Goal: Navigation & Orientation: Find specific page/section

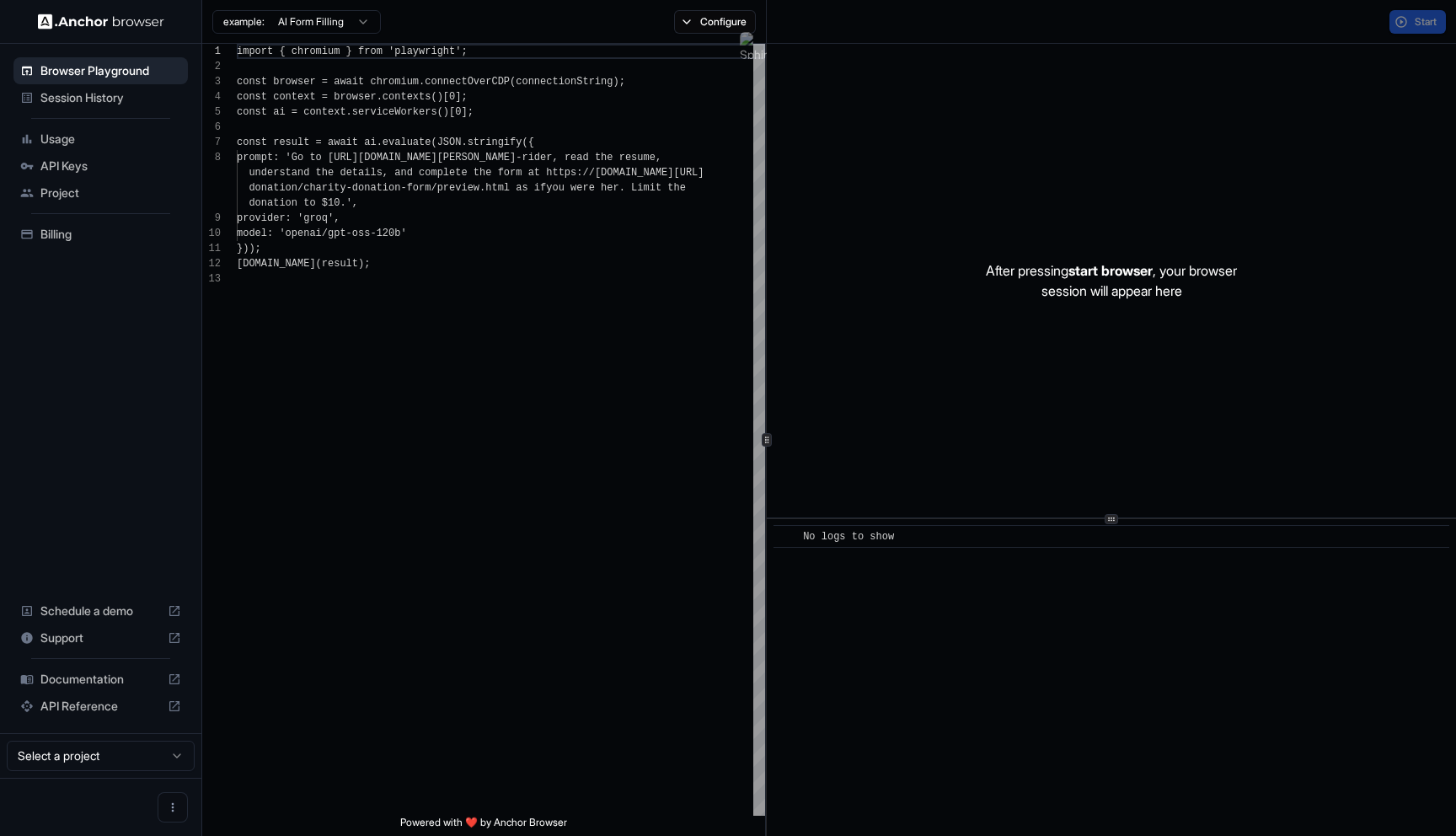
scroll to position [106, 0]
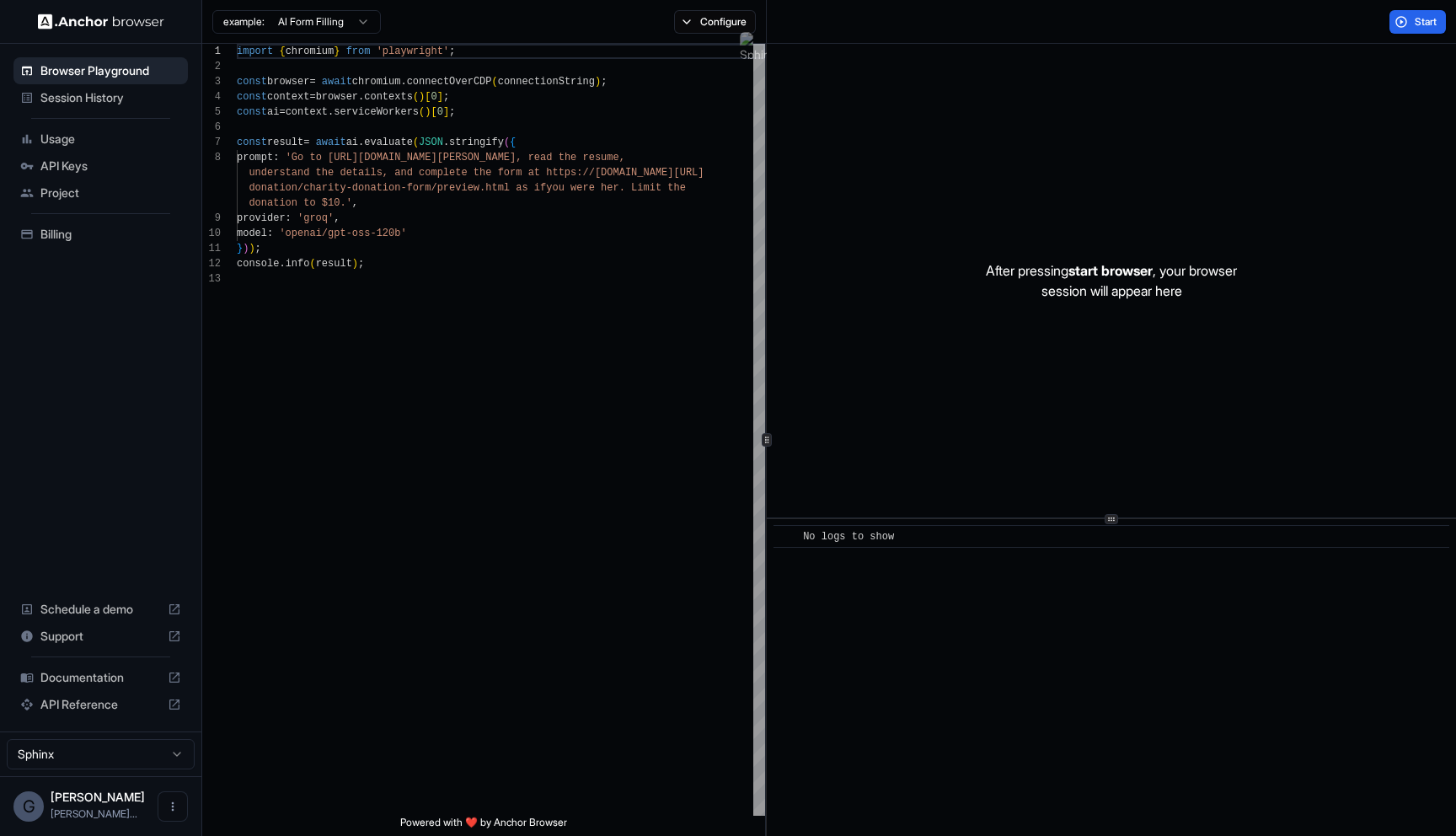
click at [108, 137] on span "Usage" at bounding box center [110, 139] width 141 height 17
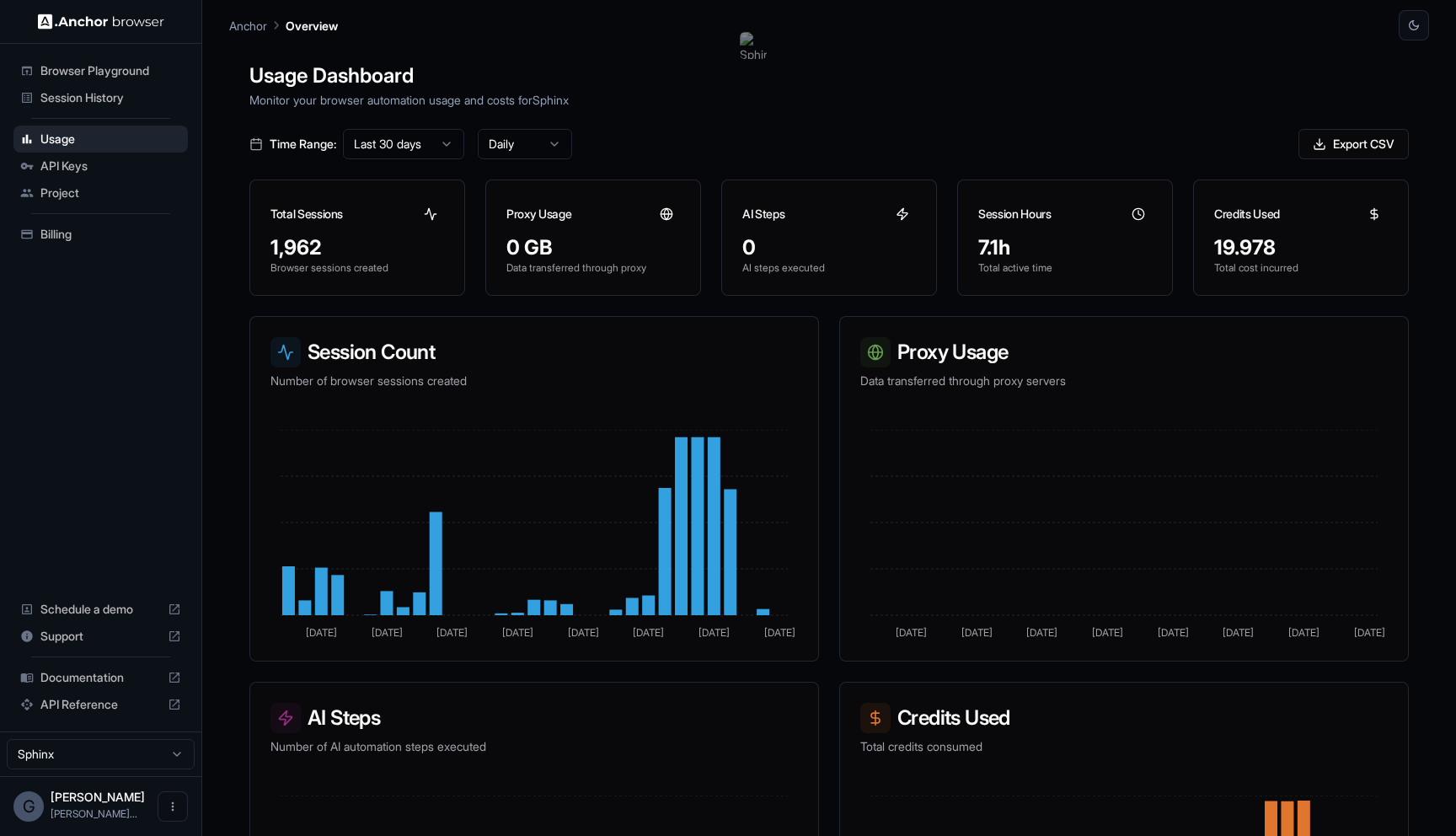
click at [125, 186] on span "Project" at bounding box center [110, 193] width 141 height 17
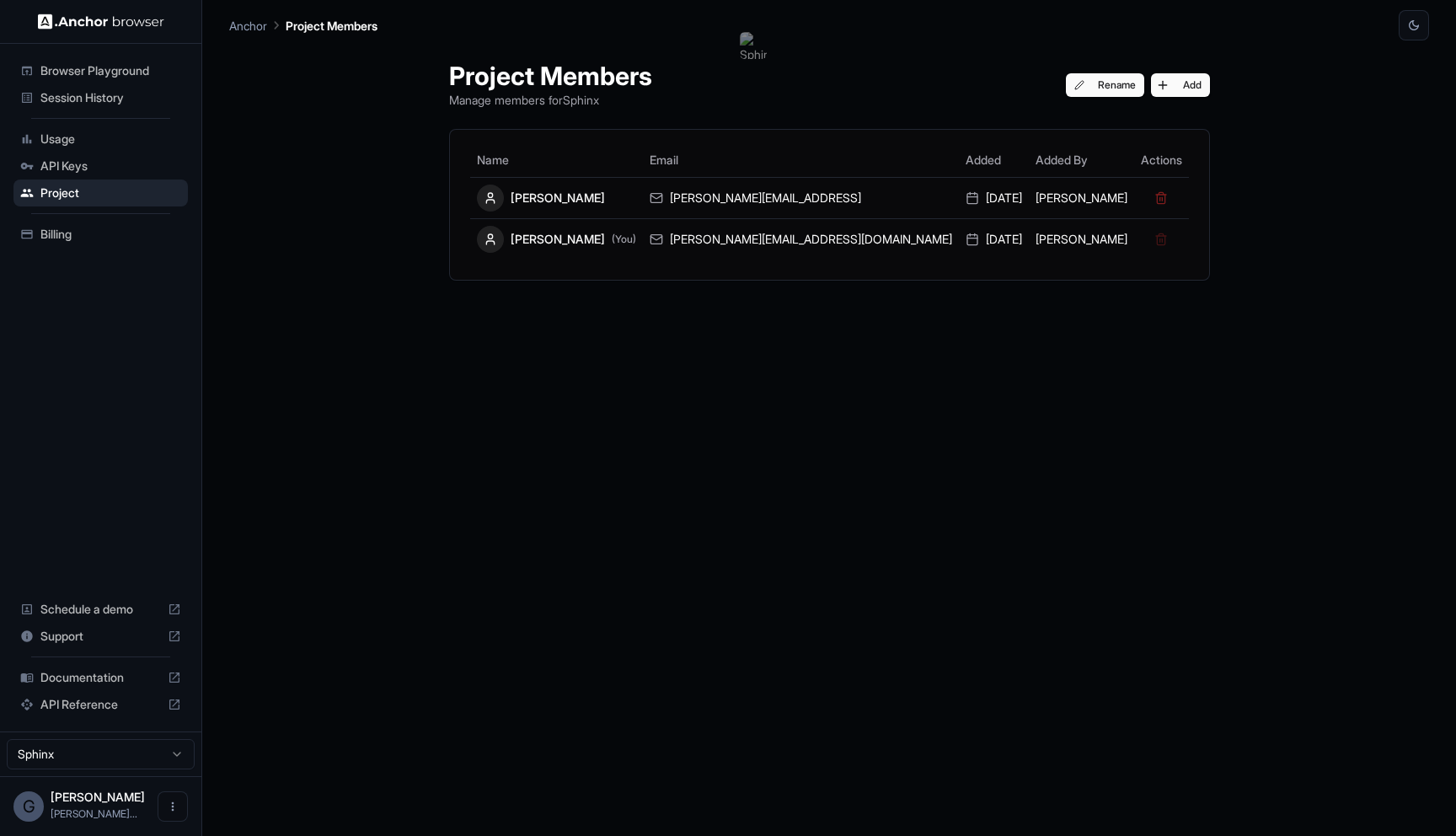
click at [120, 164] on span "API Keys" at bounding box center [110, 166] width 141 height 17
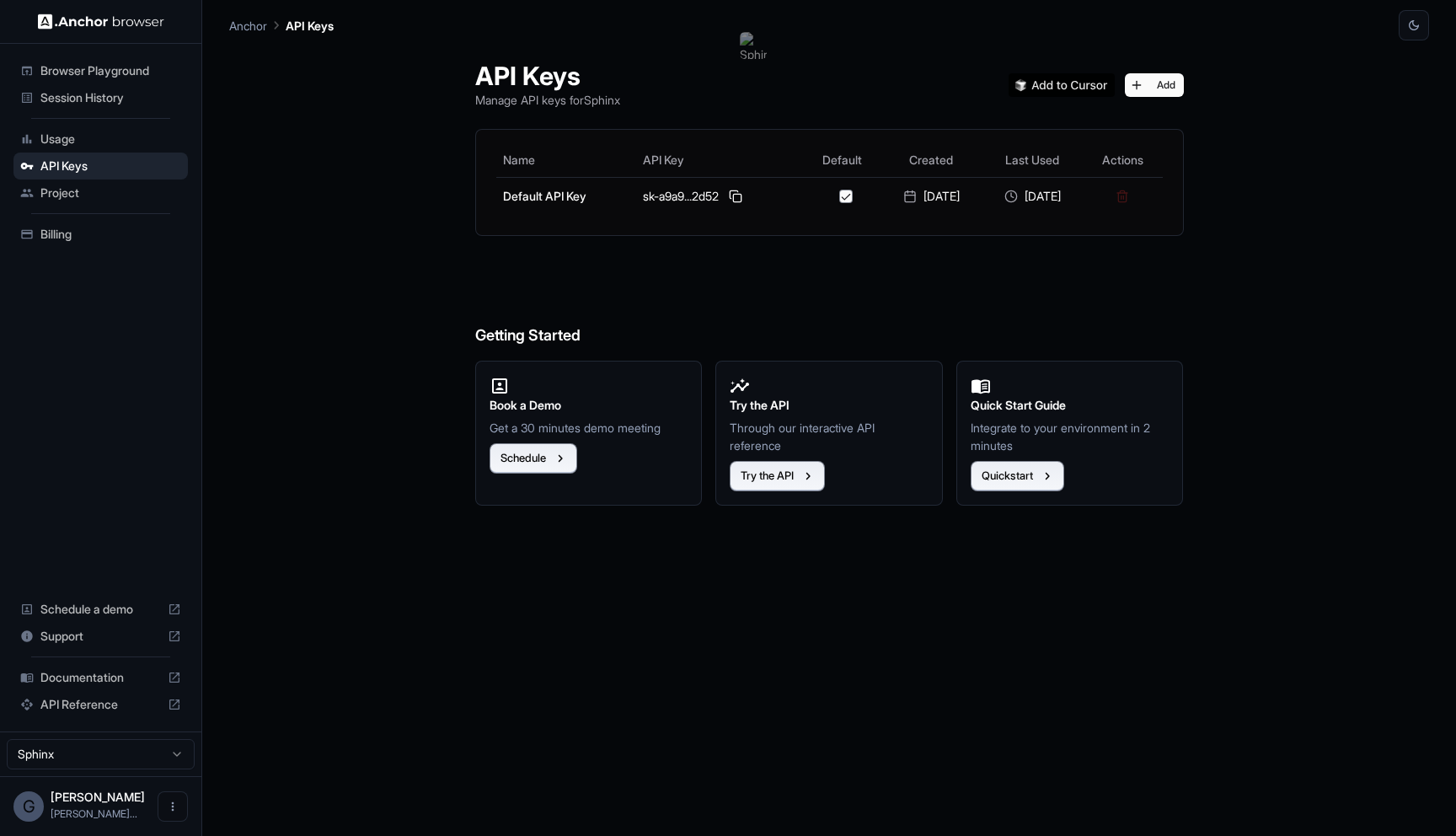
click at [71, 237] on span "Billing" at bounding box center [110, 234] width 141 height 17
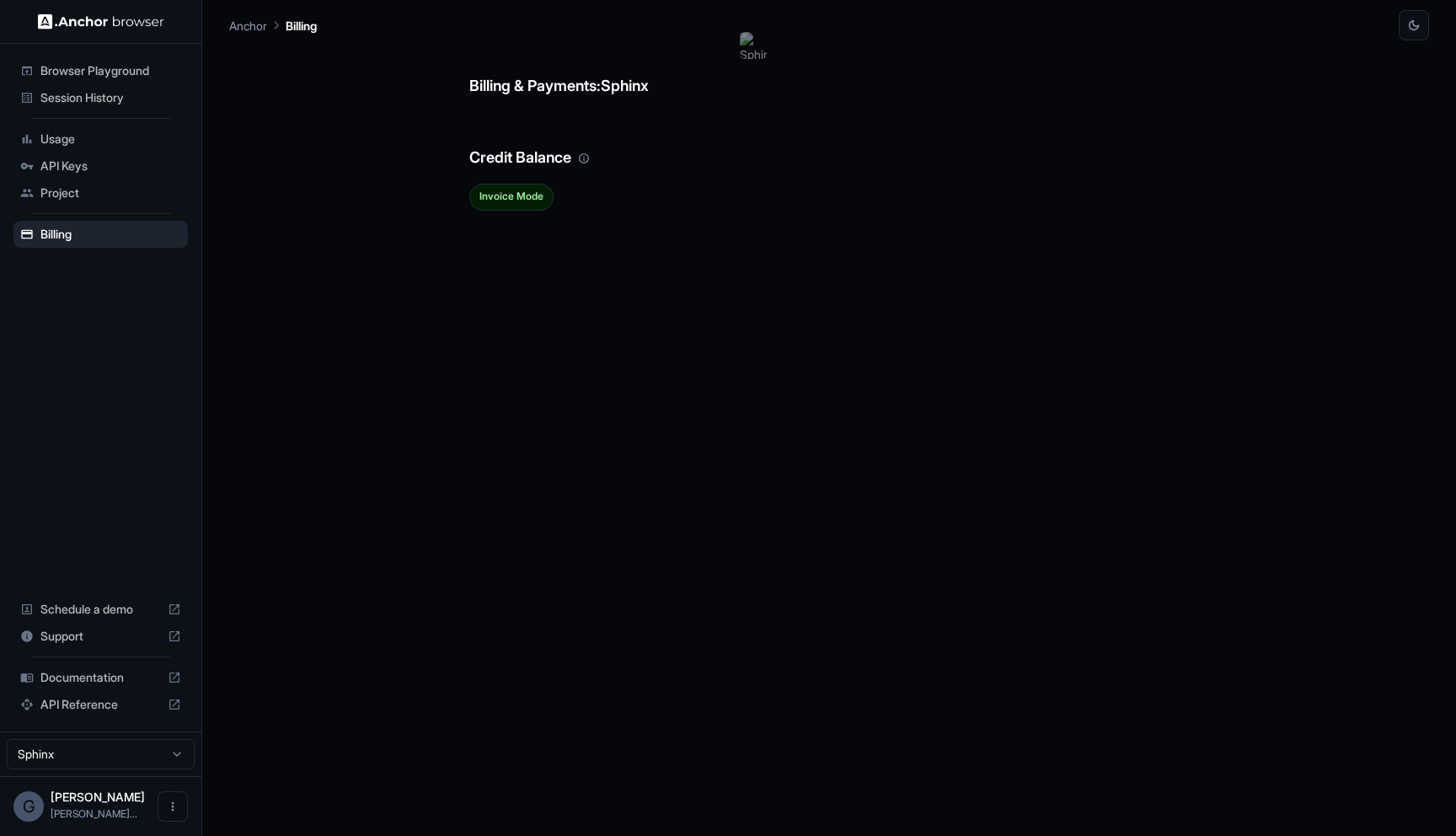
click at [109, 103] on span "Session History" at bounding box center [110, 97] width 141 height 17
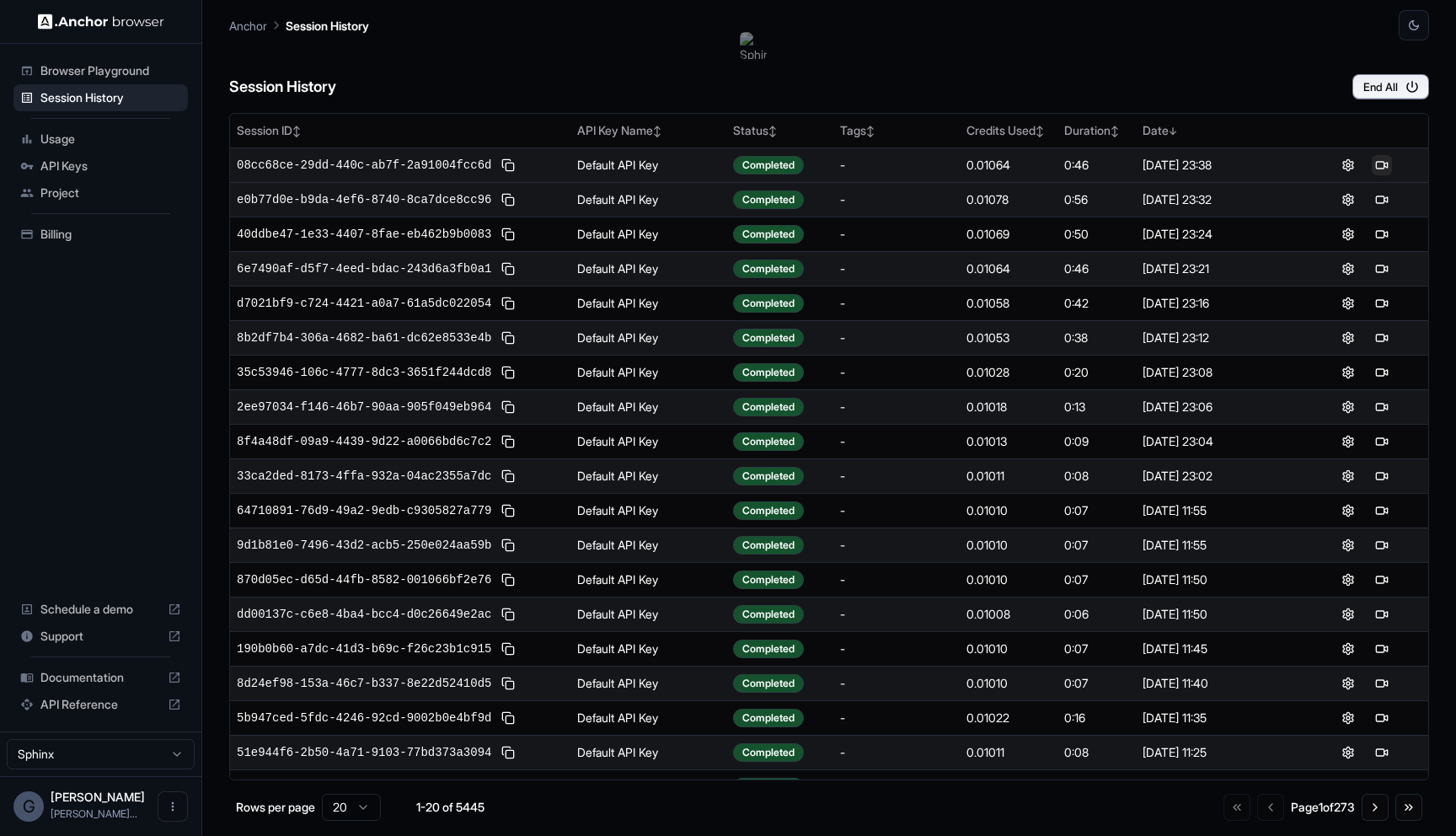
click at [1382, 164] on button at bounding box center [1382, 165] width 20 height 20
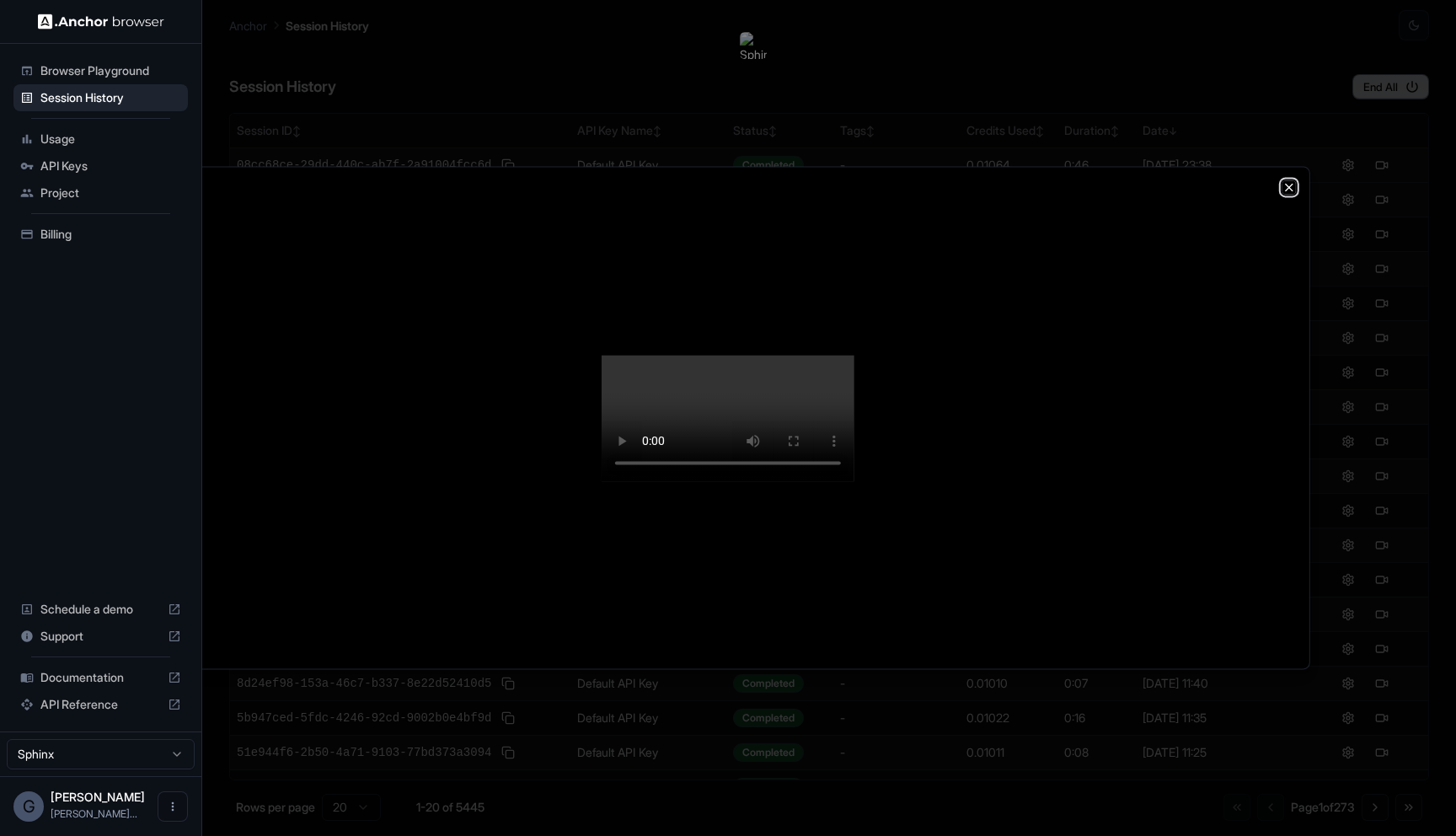
click at [1283, 180] on icon "button" at bounding box center [1289, 186] width 14 height 14
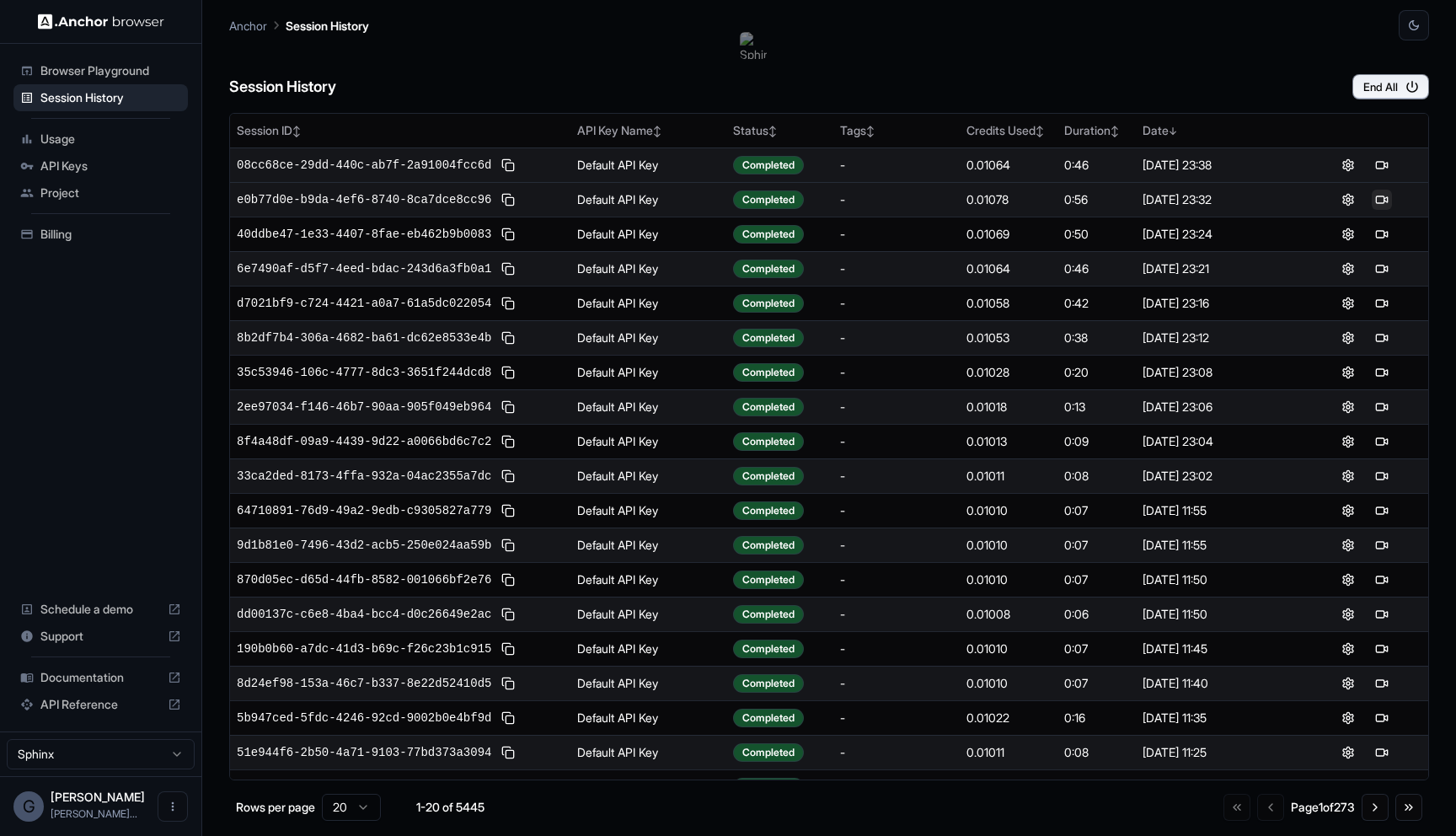
click at [1387, 206] on button at bounding box center [1382, 199] width 20 height 20
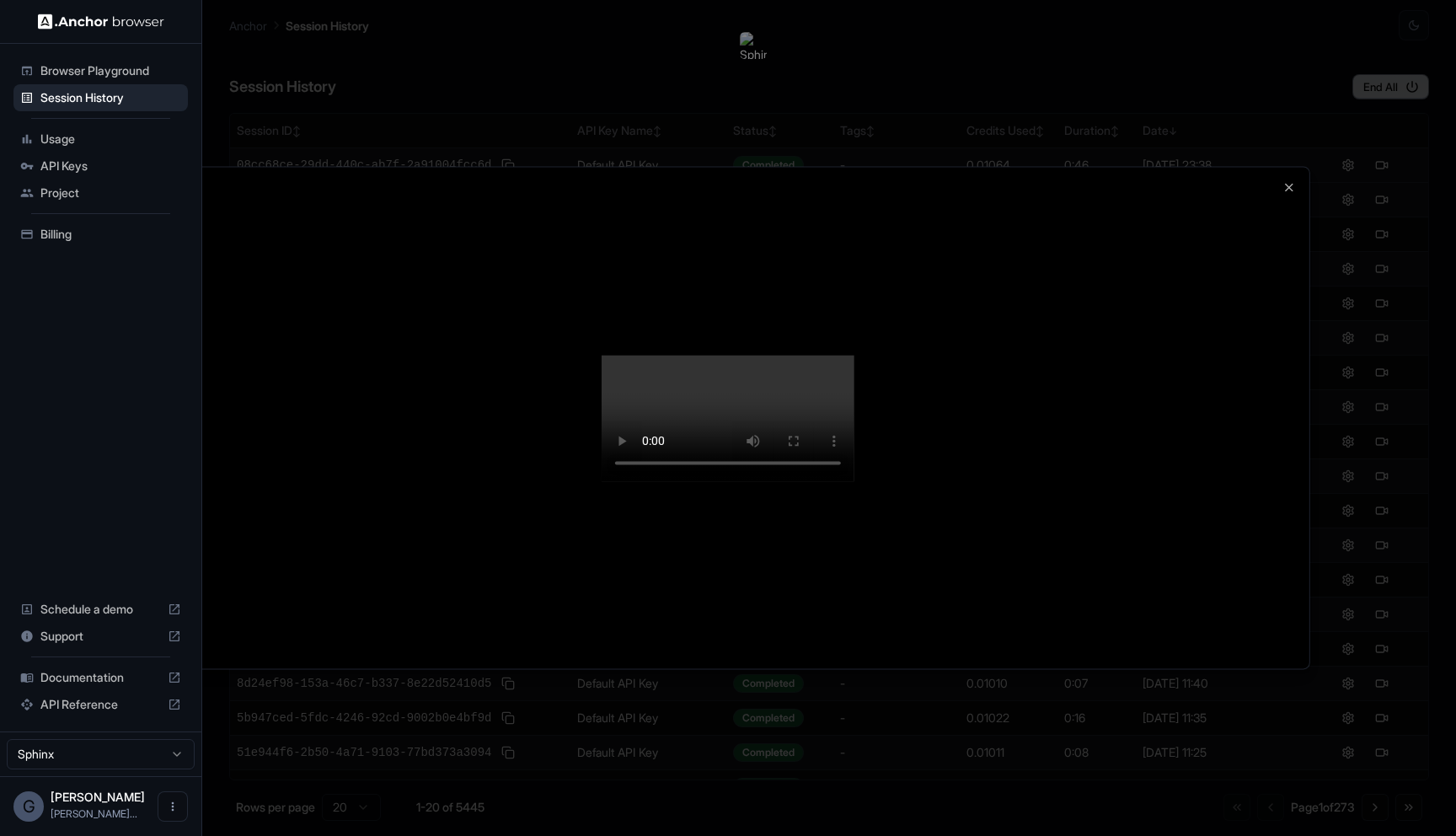
click at [854, 435] on video at bounding box center [728, 418] width 253 height 126
click at [1289, 184] on icon "button" at bounding box center [1289, 186] width 6 height 6
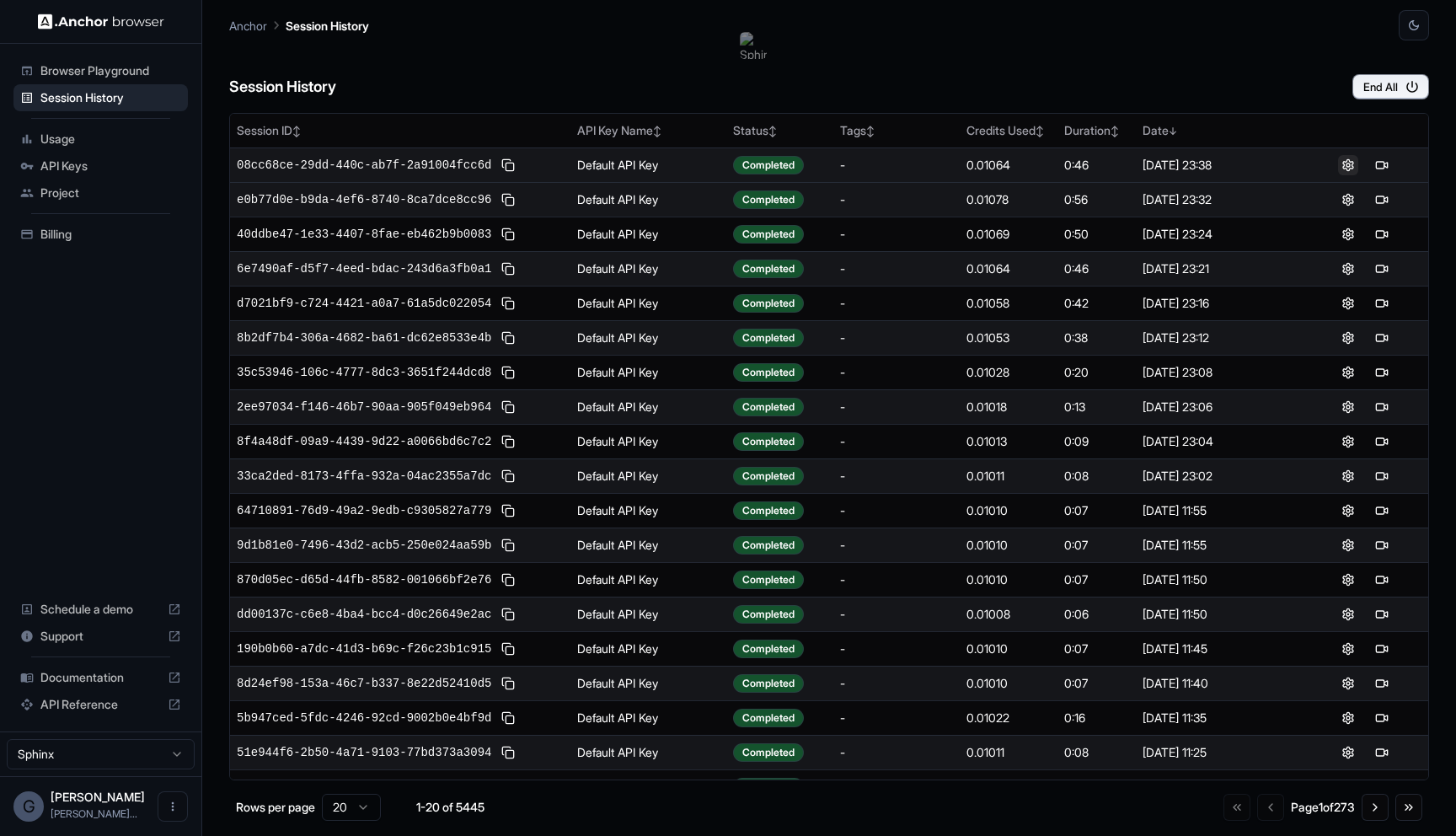
click at [1355, 166] on button at bounding box center [1349, 165] width 20 height 20
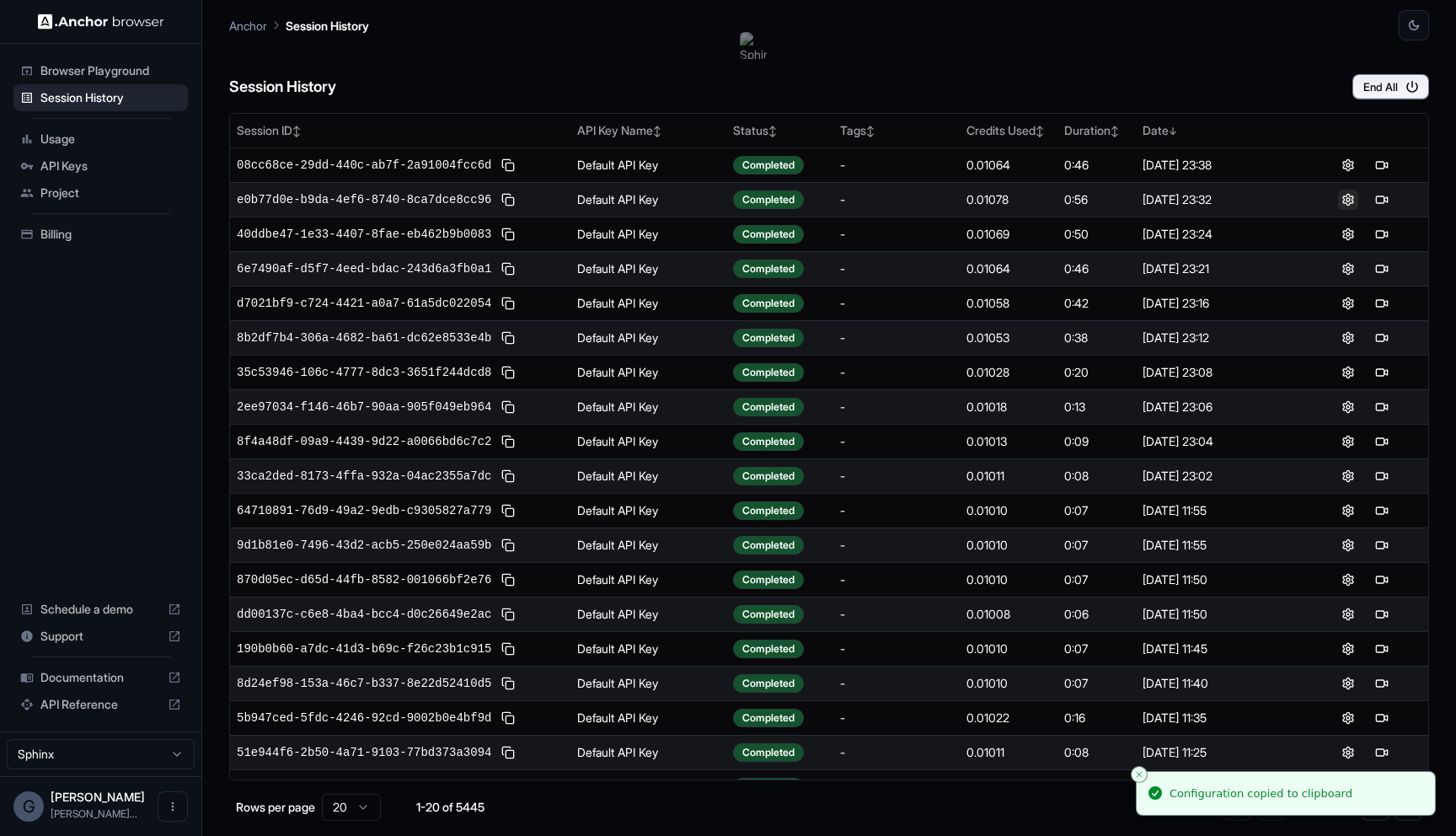
click at [1346, 196] on button at bounding box center [1349, 199] width 20 height 20
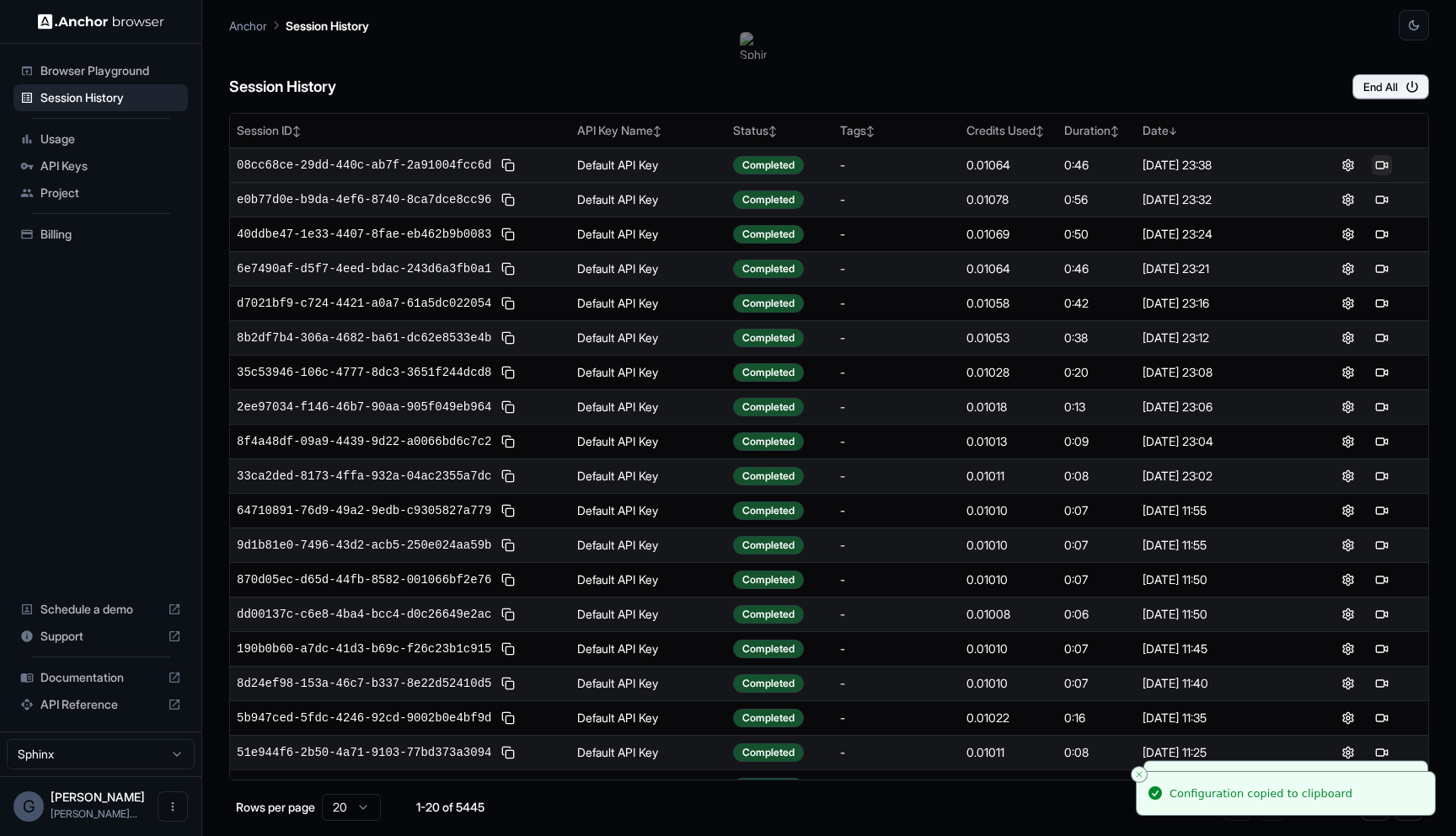
click at [1377, 162] on button at bounding box center [1382, 165] width 20 height 20
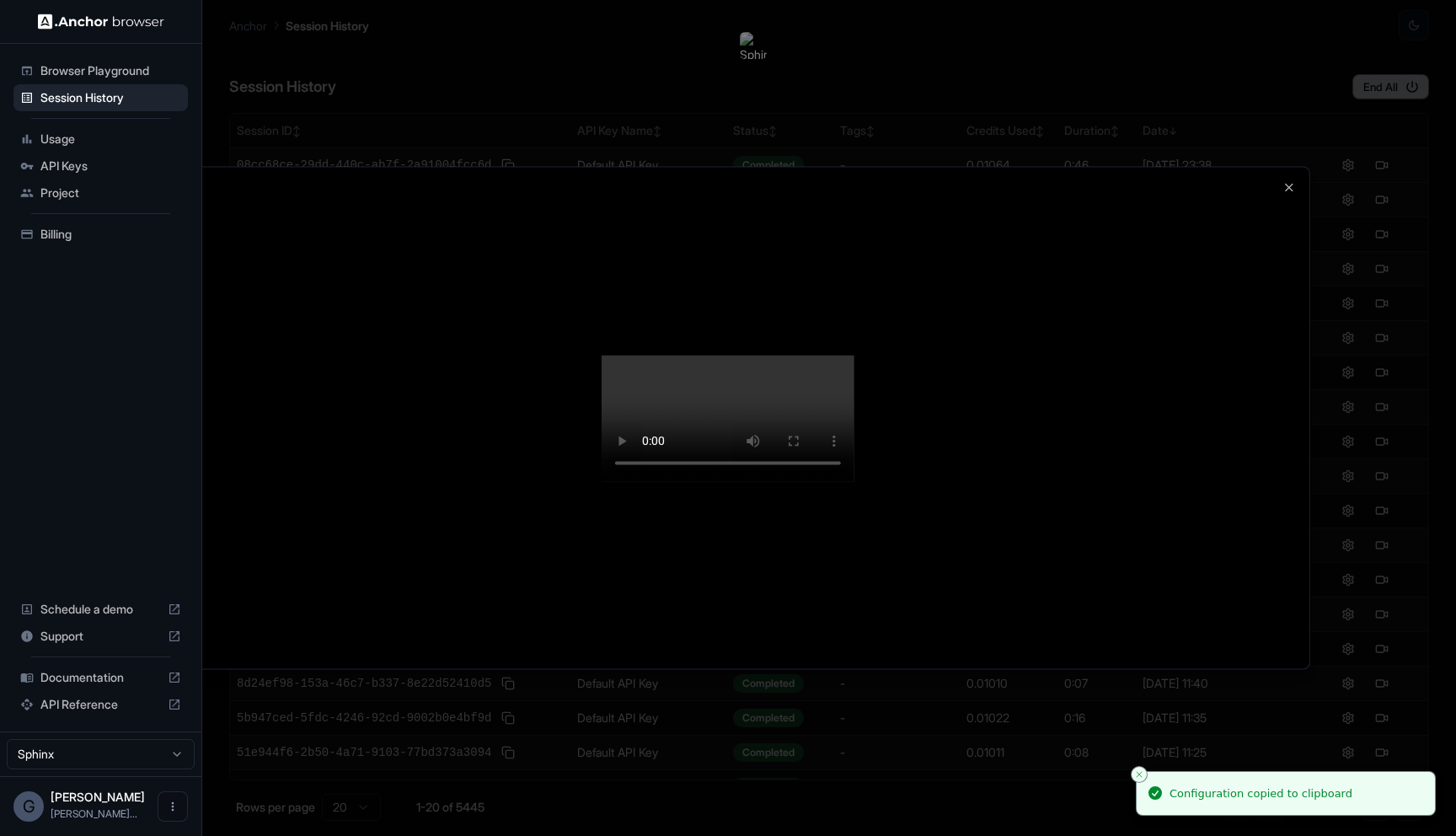
click at [1390, 251] on div at bounding box center [728, 418] width 1456 height 836
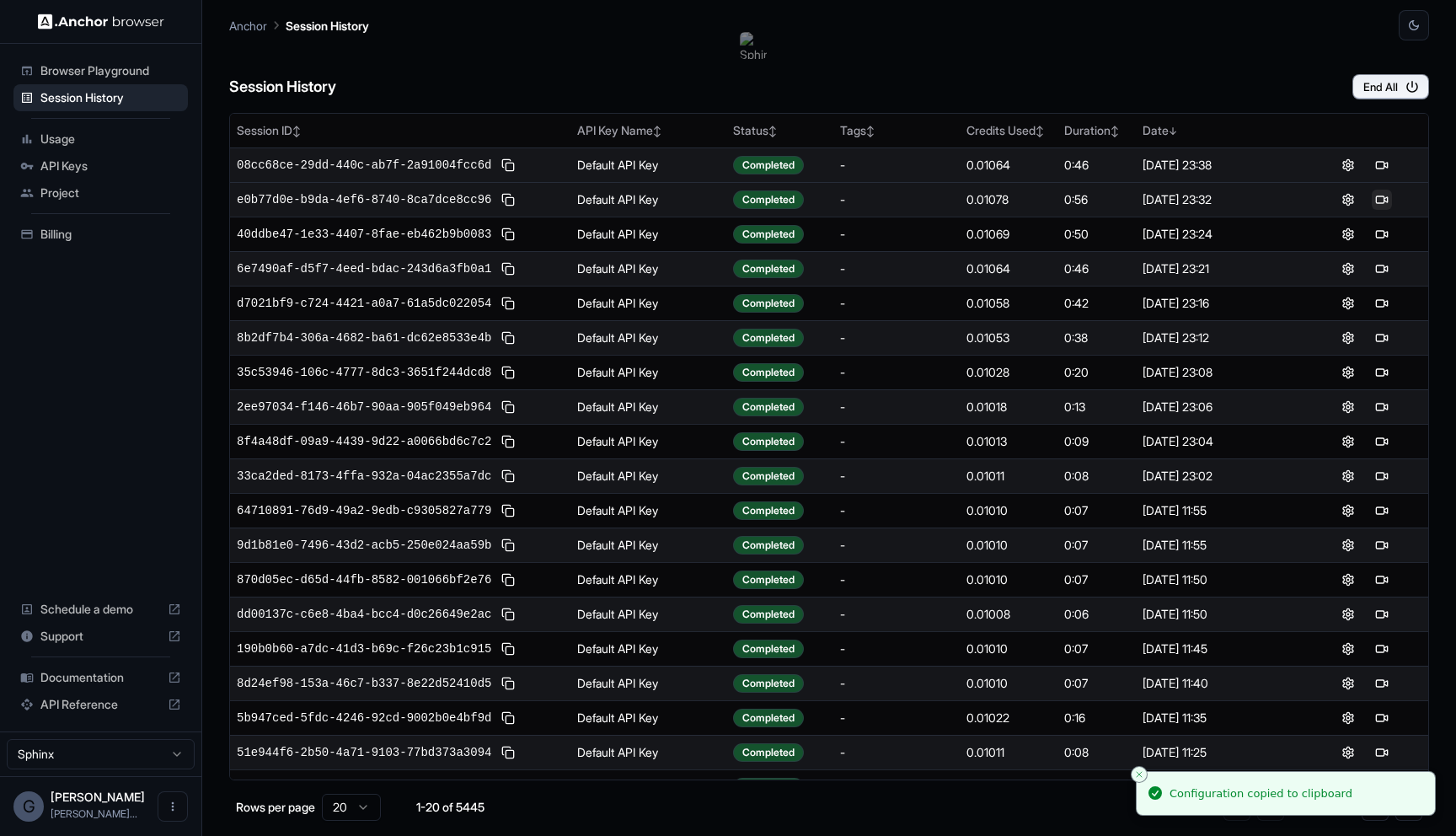
click at [1383, 199] on button at bounding box center [1382, 199] width 20 height 20
